Goal: Task Accomplishment & Management: Manage account settings

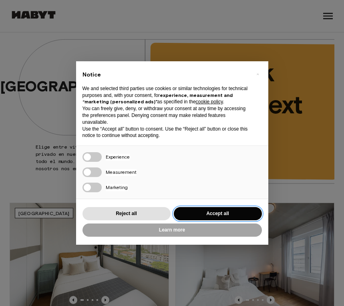
click at [231, 219] on button "Accept all" at bounding box center [218, 213] width 88 height 13
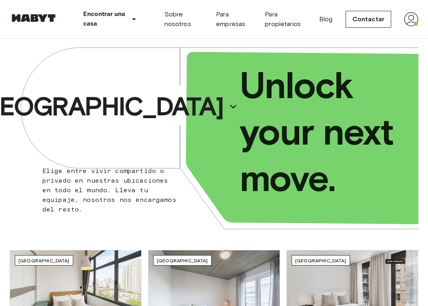
click at [344, 19] on img at bounding box center [411, 19] width 14 height 14
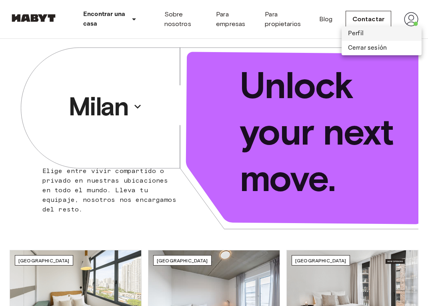
click at [344, 32] on li "Perfil" at bounding box center [382, 33] width 80 height 14
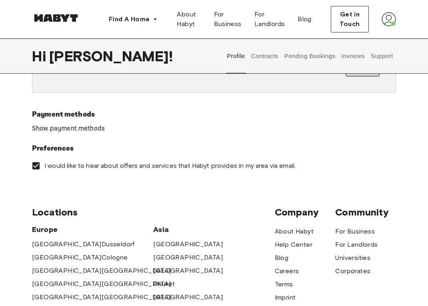
scroll to position [182, 0]
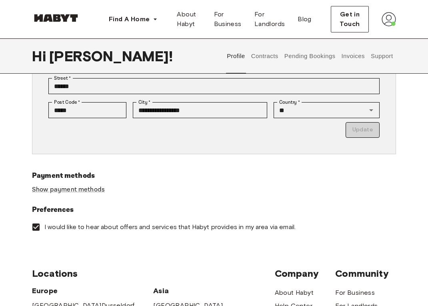
click at [267, 52] on button "Contracts" at bounding box center [264, 55] width 29 height 35
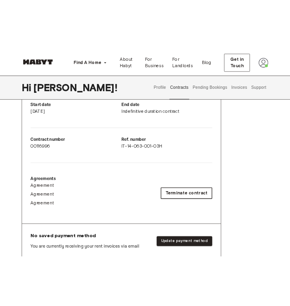
scroll to position [161, 0]
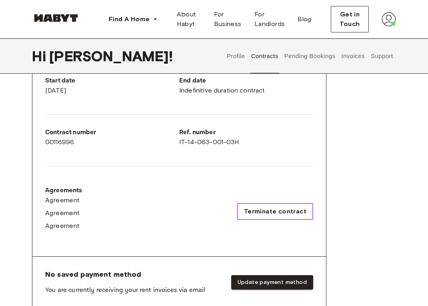
click at [286, 209] on span "Terminate contract" at bounding box center [275, 212] width 62 height 10
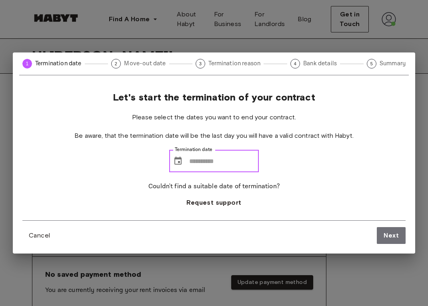
click at [241, 163] on input "Termination date" at bounding box center [224, 161] width 70 height 22
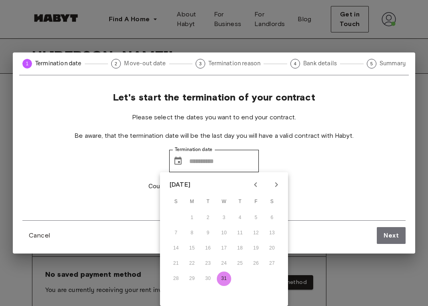
click at [224, 280] on button "31" at bounding box center [224, 278] width 14 height 14
type input "**********"
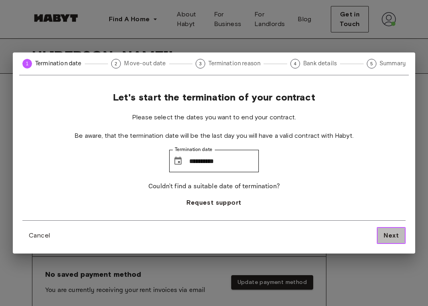
click at [392, 240] on button "Next" at bounding box center [391, 235] width 29 height 17
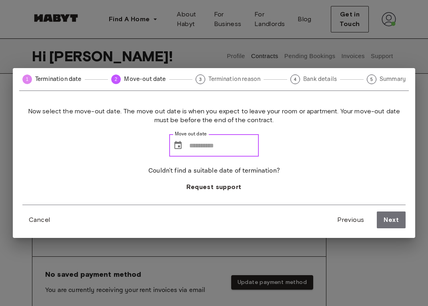
click at [207, 148] on input "Move out date" at bounding box center [224, 145] width 70 height 22
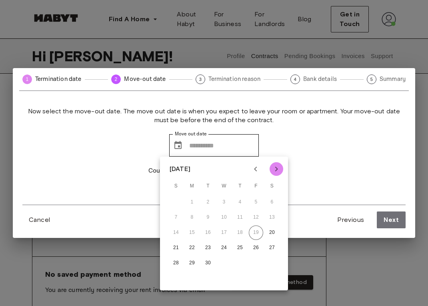
click at [277, 167] on icon "Next month" at bounding box center [277, 169] width 10 height 10
click at [193, 249] on button "22" at bounding box center [192, 248] width 14 height 14
type input "**********"
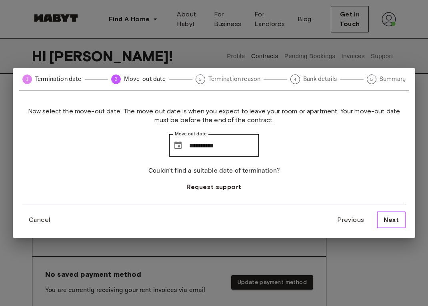
click at [396, 221] on span "Next" at bounding box center [391, 220] width 15 height 10
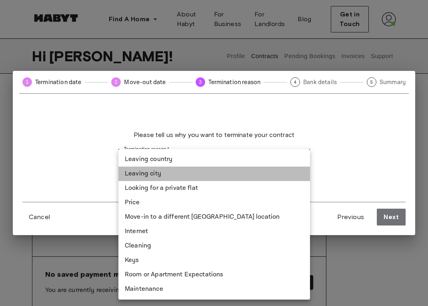
click at [287, 175] on li "Leaving city" at bounding box center [215, 174] width 192 height 14
type input "**********"
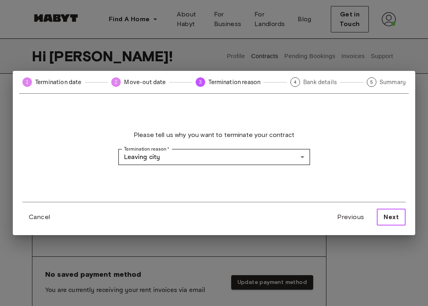
click at [388, 213] on span "Next" at bounding box center [391, 217] width 15 height 10
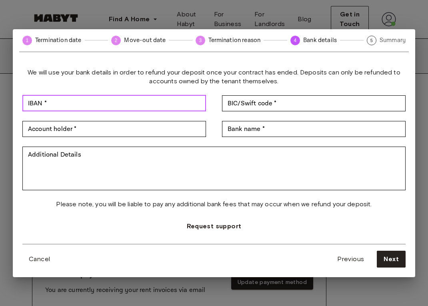
click at [184, 108] on input "IBAN *" at bounding box center [114, 103] width 184 height 16
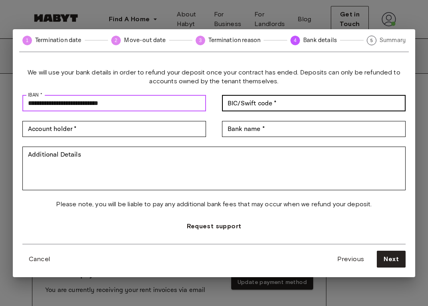
type input "**********"
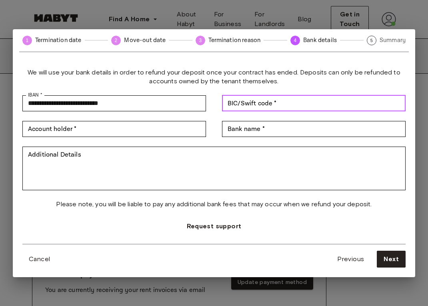
click at [298, 103] on input "BIC/Swift code *" at bounding box center [314, 103] width 184 height 16
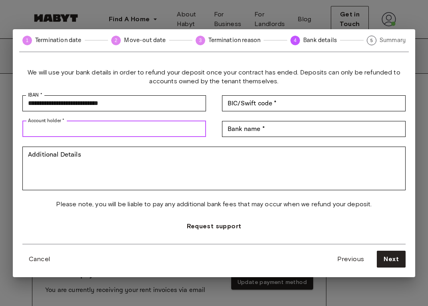
click at [147, 129] on input "Account holder *" at bounding box center [114, 129] width 184 height 16
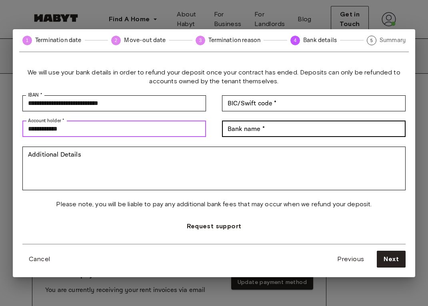
type input "**********"
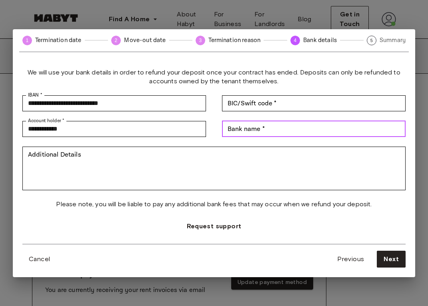
click at [261, 134] on input "Bank name *" at bounding box center [314, 129] width 184 height 16
type input "*********"
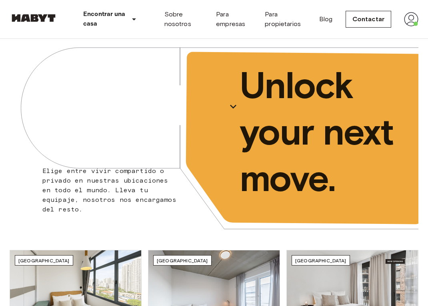
click at [410, 16] on img at bounding box center [411, 19] width 14 height 14
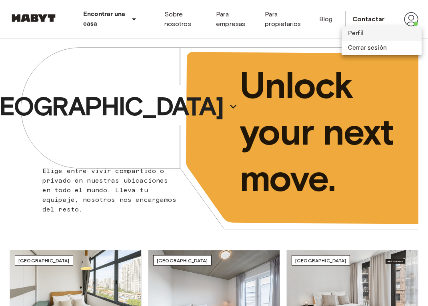
click at [364, 34] on li "Perfil" at bounding box center [382, 33] width 80 height 14
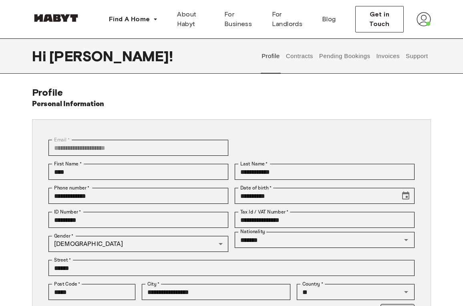
click at [309, 48] on button "Contracts" at bounding box center [299, 55] width 29 height 35
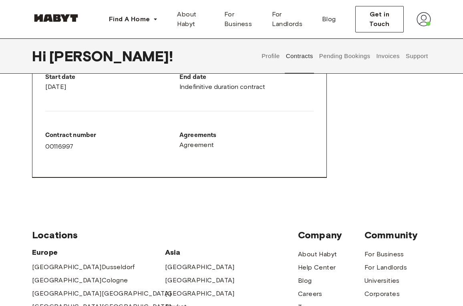
scroll to position [460, 0]
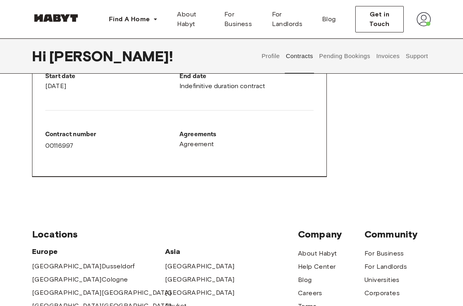
click at [264, 56] on button "Profile" at bounding box center [271, 55] width 20 height 35
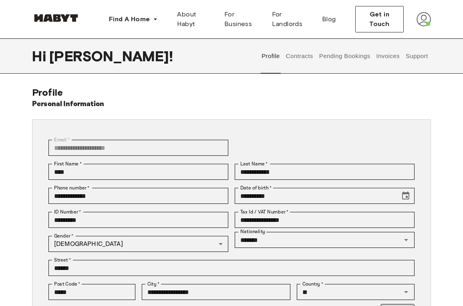
click at [333, 58] on button "Pending Bookings" at bounding box center [344, 55] width 53 height 35
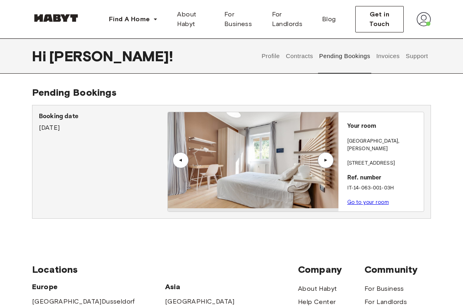
click at [365, 199] on link "Go to your room" at bounding box center [368, 202] width 42 height 6
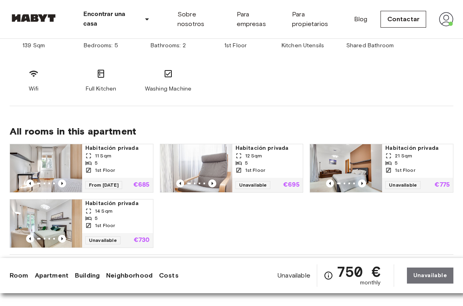
scroll to position [469, 0]
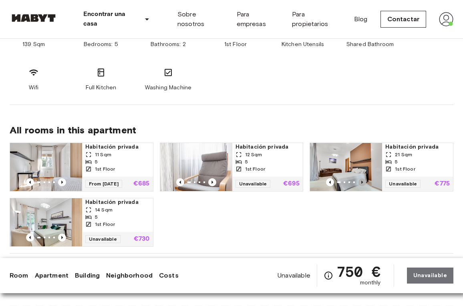
click at [364, 182] on icon "Previous image" at bounding box center [362, 182] width 8 height 8
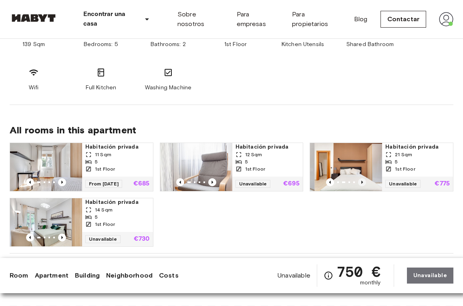
click at [364, 182] on icon "Previous image" at bounding box center [362, 182] width 8 height 8
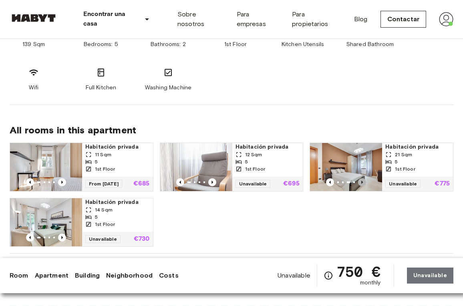
click at [364, 182] on icon "Previous image" at bounding box center [362, 182] width 8 height 8
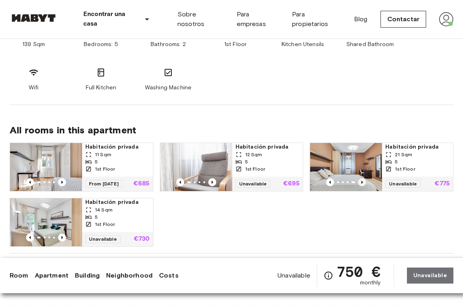
click at [364, 182] on icon "Previous image" at bounding box center [362, 182] width 8 height 8
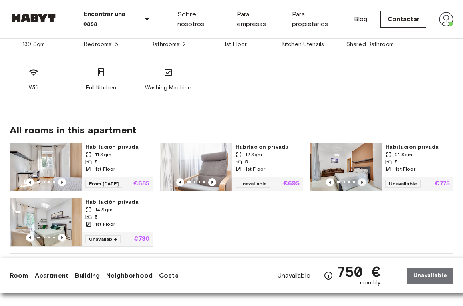
click at [364, 182] on icon "Previous image" at bounding box center [362, 182] width 8 height 8
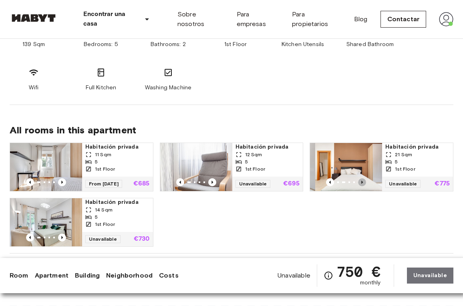
click at [364, 182] on icon "Previous image" at bounding box center [362, 182] width 8 height 8
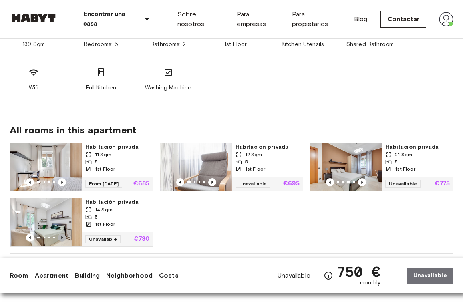
click at [62, 237] on icon "Previous image" at bounding box center [62, 237] width 2 height 3
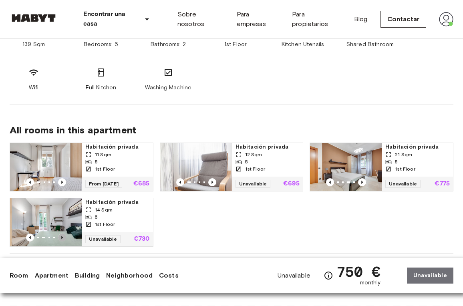
click at [62, 237] on icon "Previous image" at bounding box center [62, 237] width 2 height 3
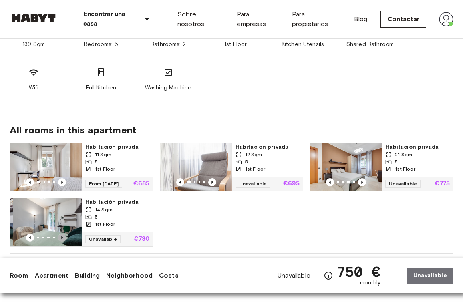
click at [62, 237] on icon "Previous image" at bounding box center [62, 237] width 2 height 3
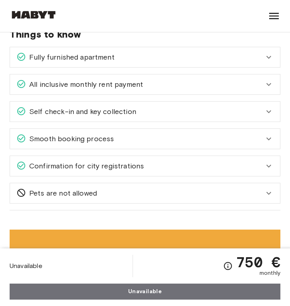
scroll to position [1039, 0]
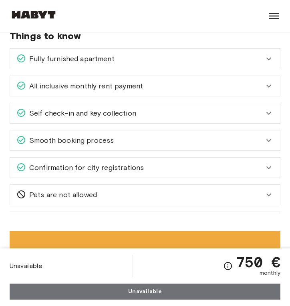
click at [256, 95] on div "All inclusive monthly rent payment" at bounding box center [145, 86] width 270 height 20
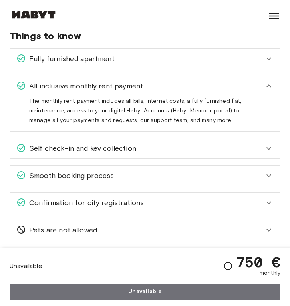
click at [261, 64] on div "Fully furnished apartment" at bounding box center [145, 59] width 270 height 20
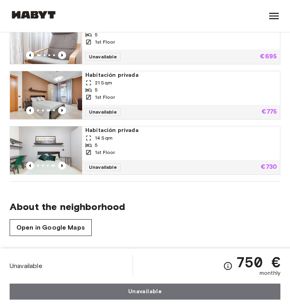
scroll to position [665, 0]
